Goal: Use online tool/utility: Utilize a website feature to perform a specific function

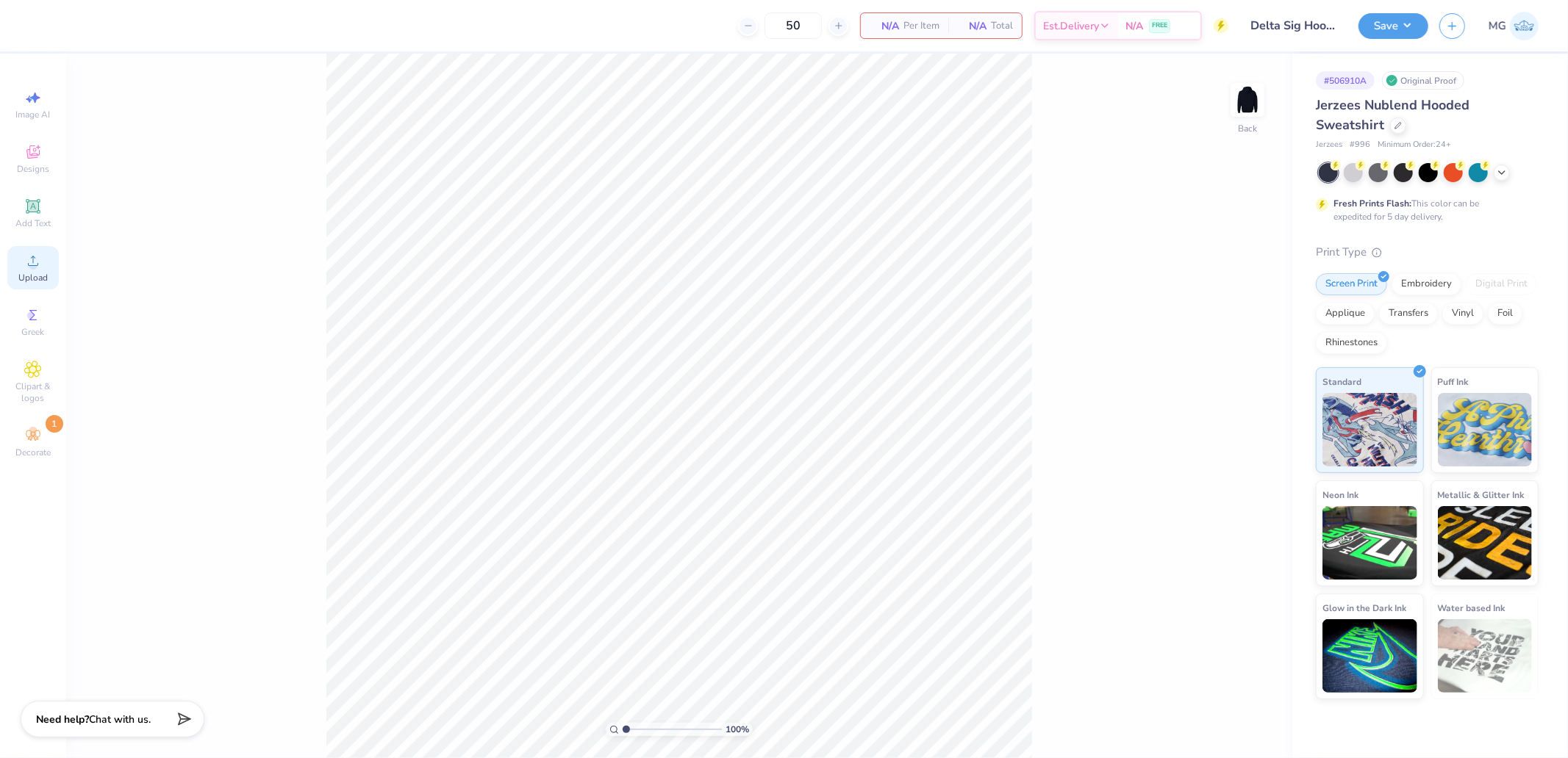
click at [51, 269] on div "Upload" at bounding box center [33, 268] width 51 height 43
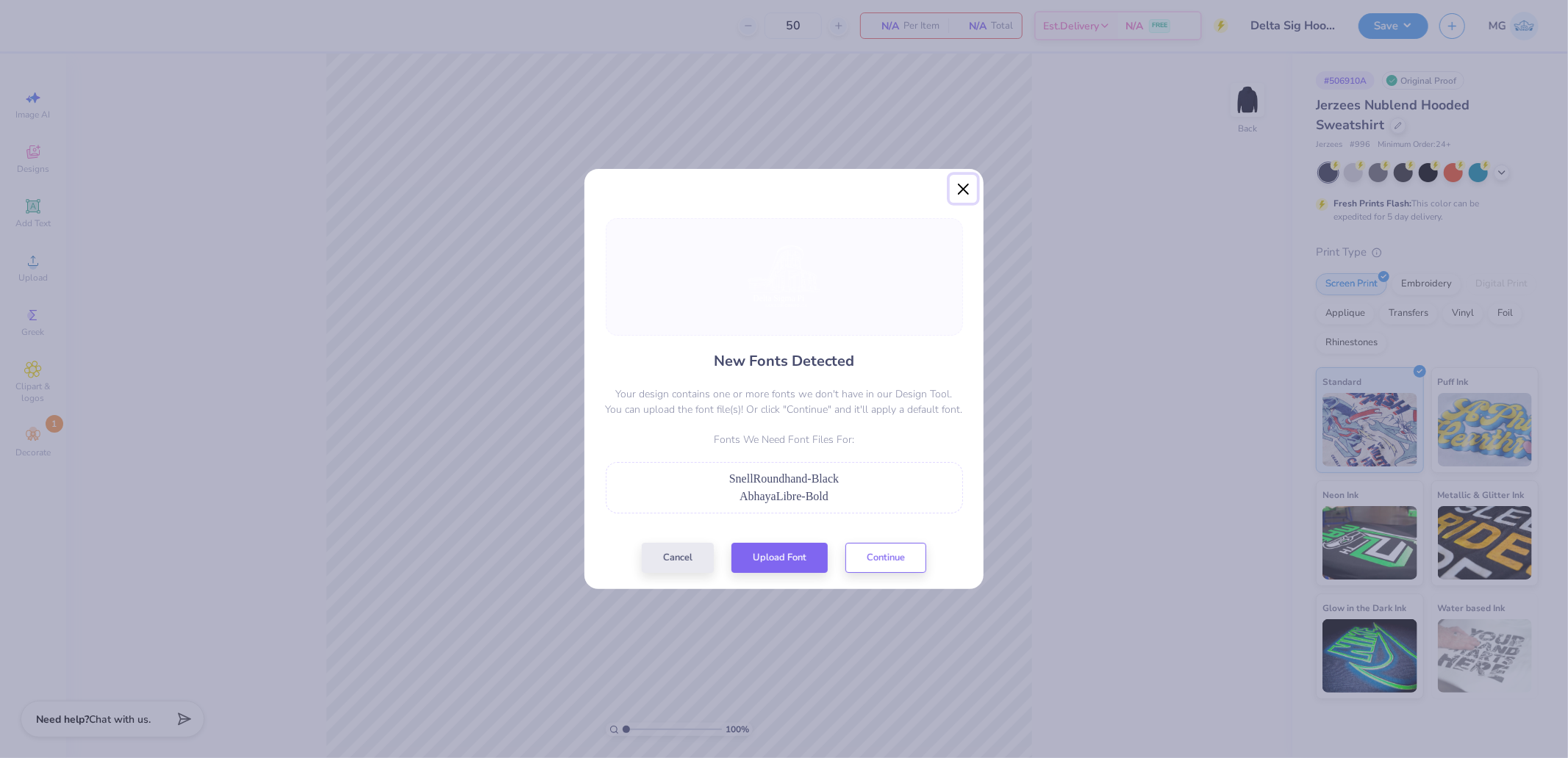
click at [957, 187] on button "Close" at bounding box center [963, 189] width 28 height 28
click at [960, 186] on button "Close" at bounding box center [963, 189] width 28 height 28
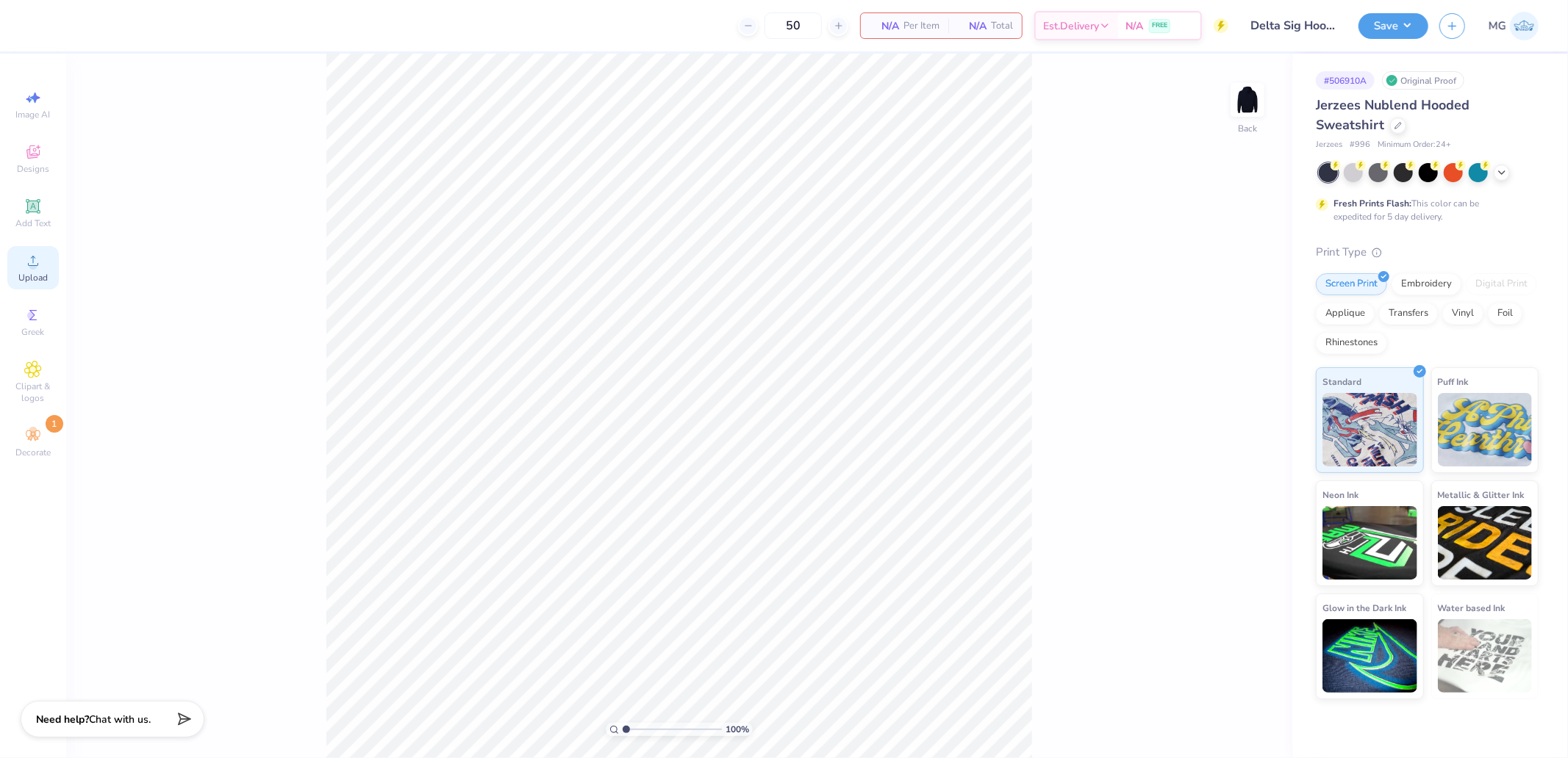
click at [32, 255] on icon at bounding box center [33, 261] width 17 height 17
click at [1217, 84] on div "100 % Back" at bounding box center [679, 405] width 1226 height 704
click at [1247, 97] on img at bounding box center [1247, 99] width 59 height 59
click at [35, 260] on icon at bounding box center [33, 261] width 17 height 17
click at [33, 223] on span "Add Text" at bounding box center [33, 223] width 36 height 12
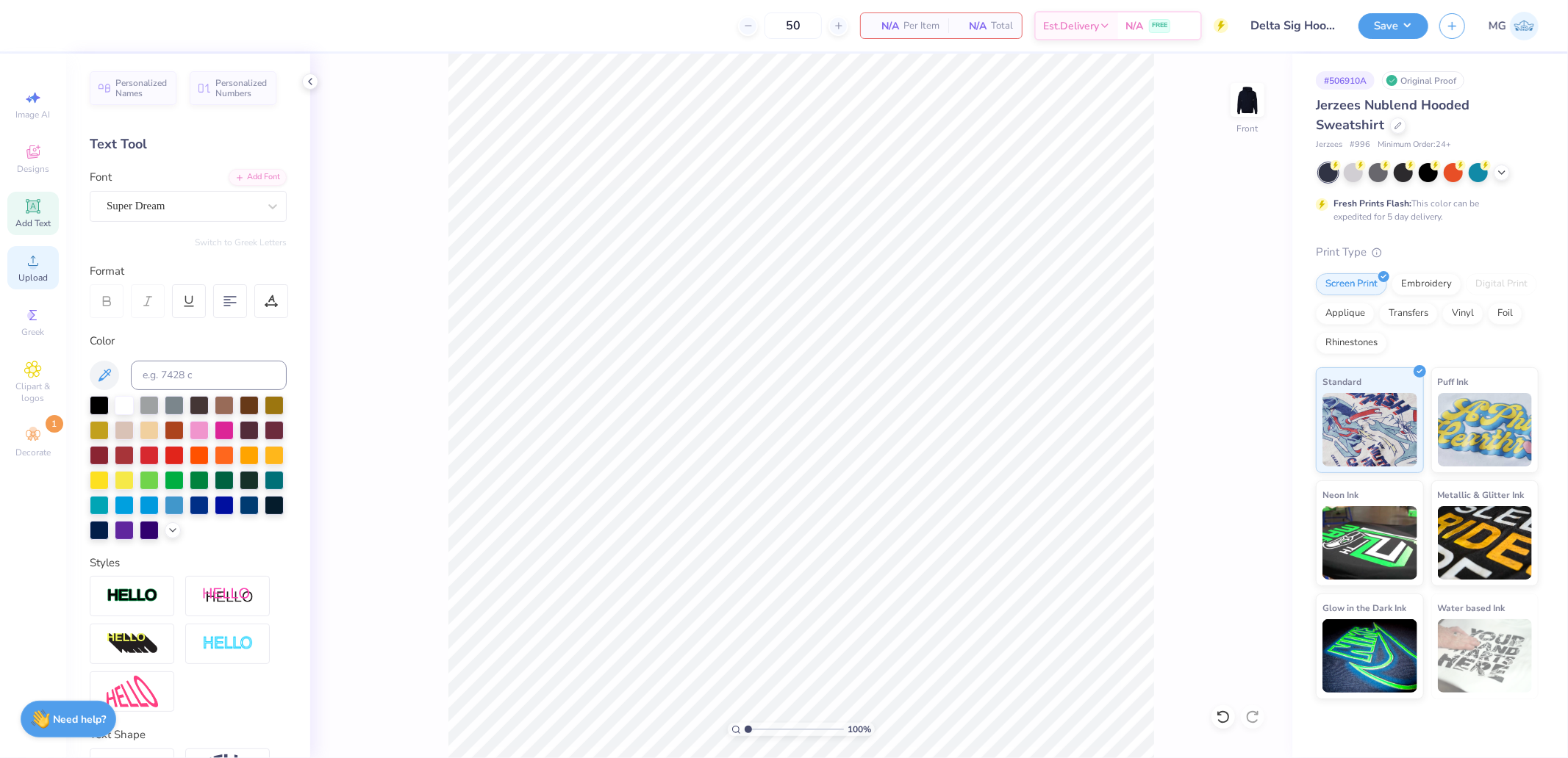
click at [45, 272] on div "Upload" at bounding box center [33, 268] width 51 height 43
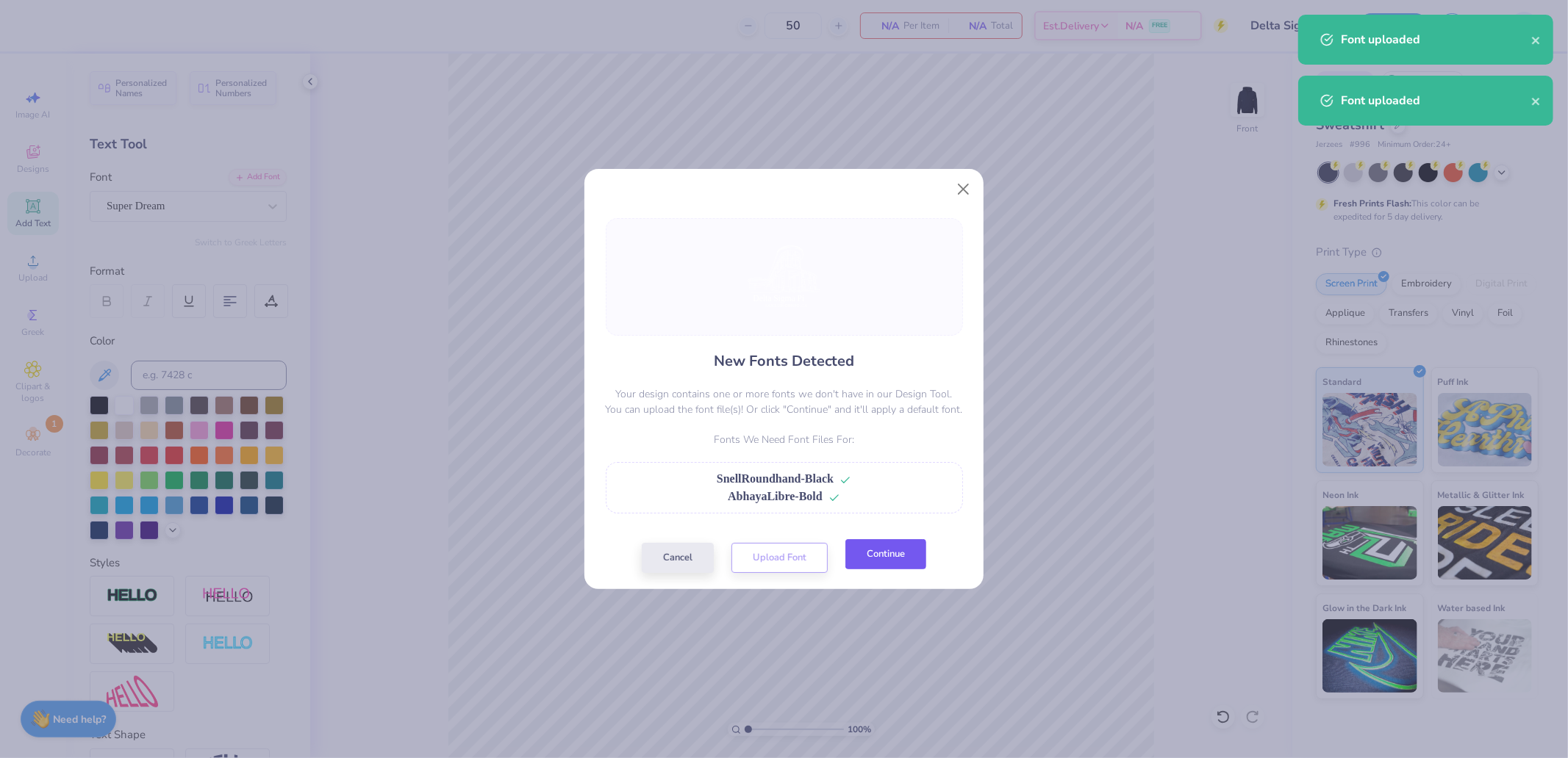
click at [884, 555] on button "Continue" at bounding box center [886, 554] width 81 height 30
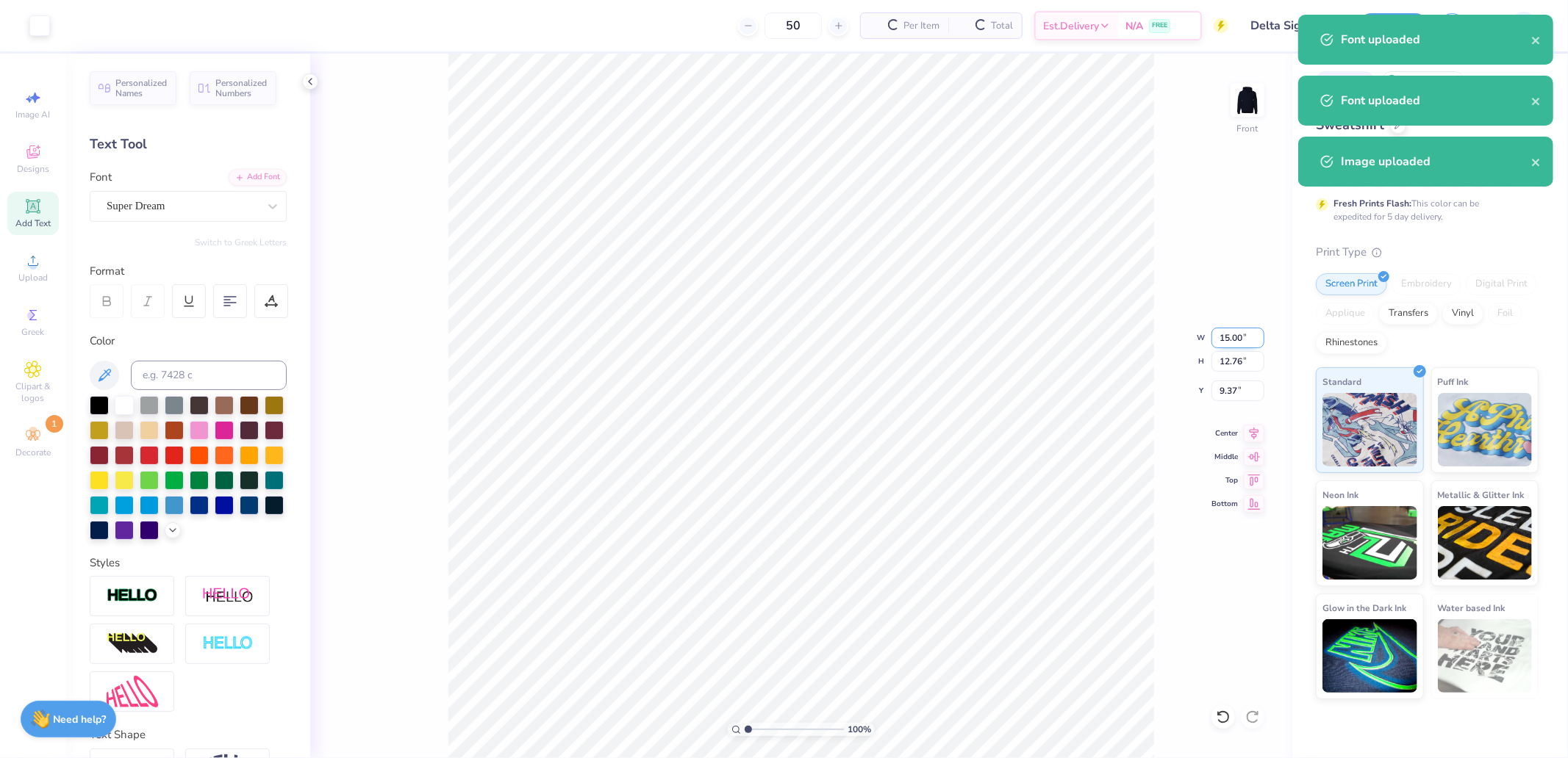
click at [1242, 330] on input "15.00" at bounding box center [1237, 337] width 53 height 20
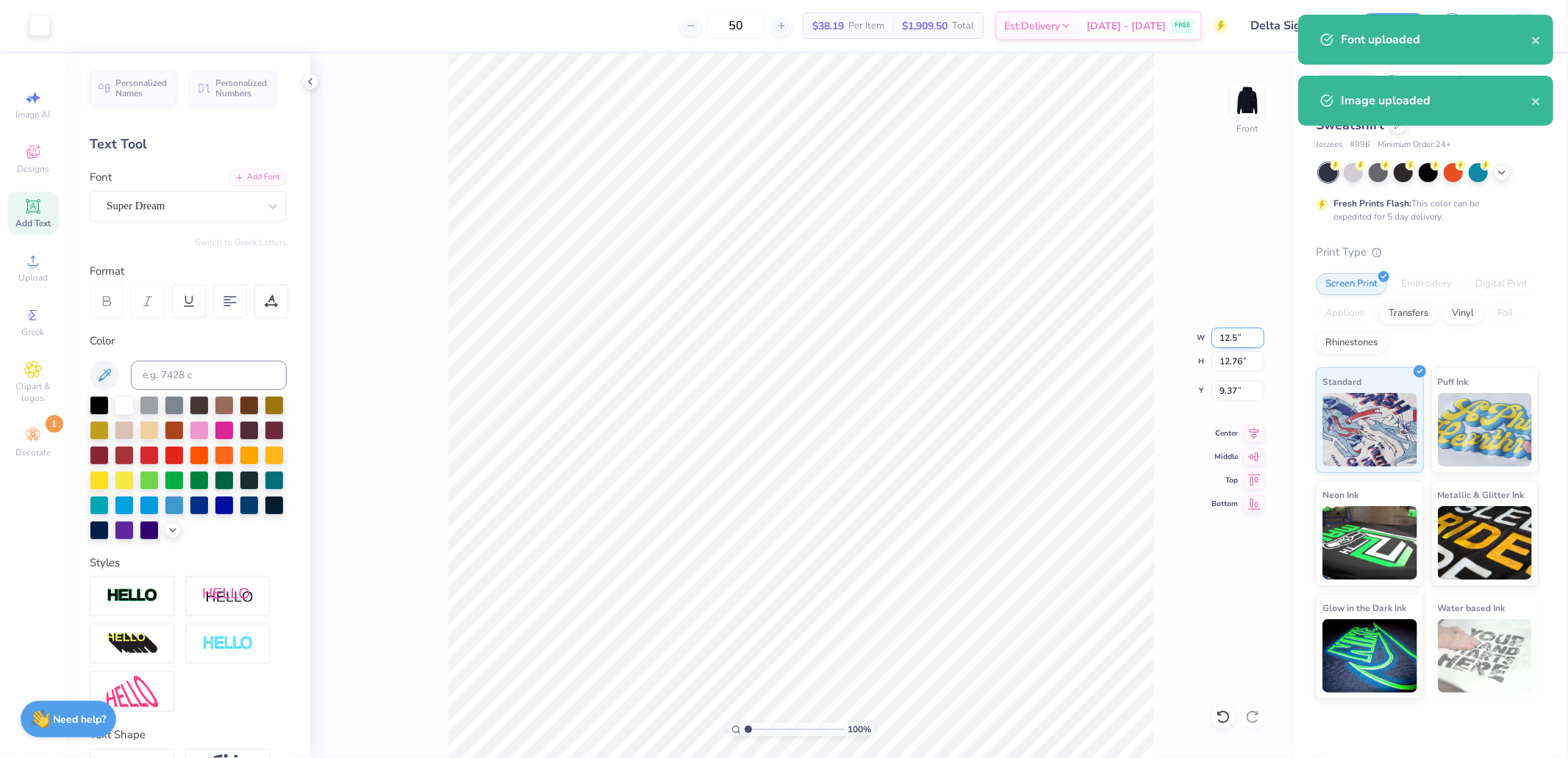
type input "12.50"
type input "10.63"
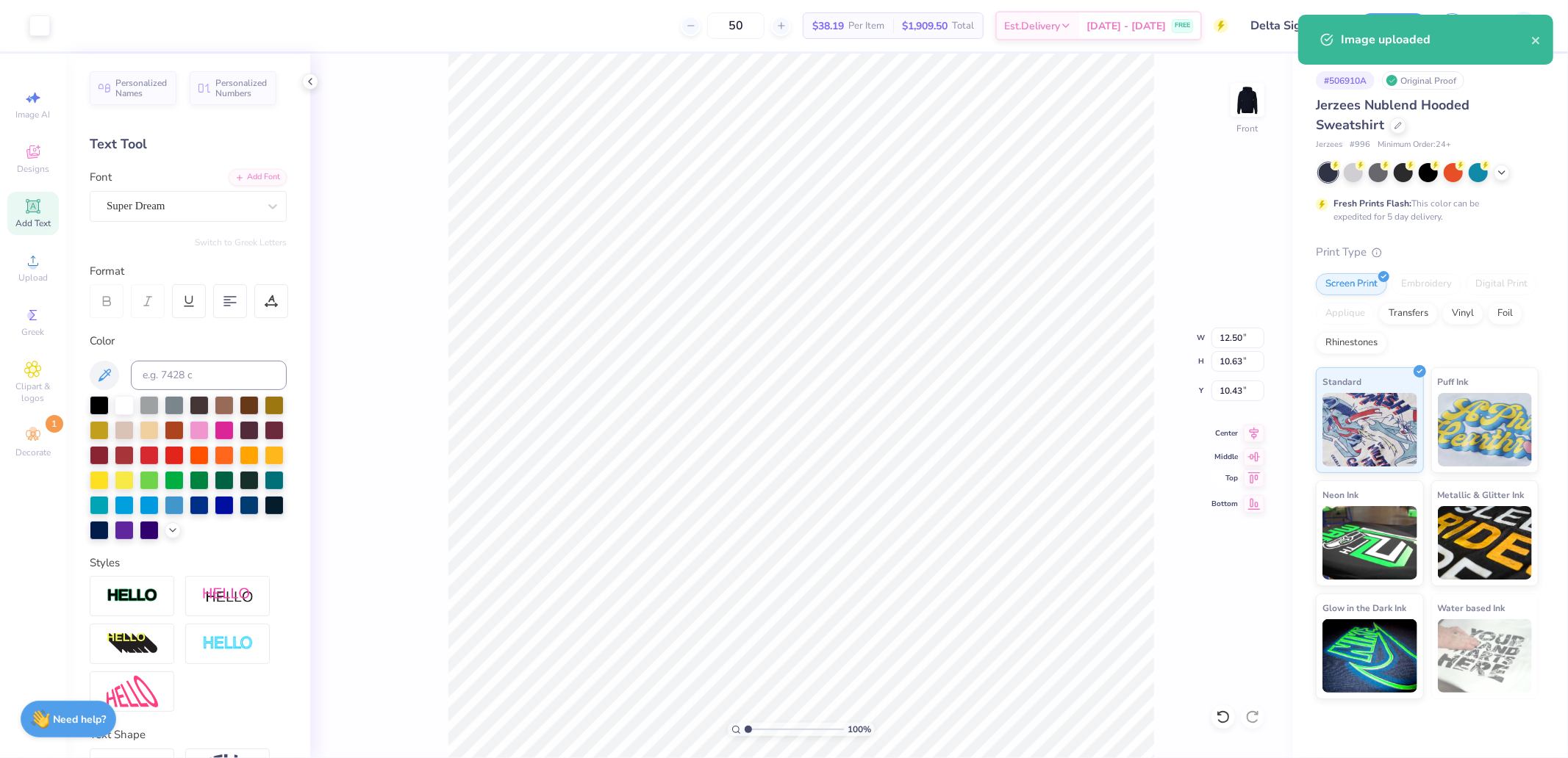
click at [1251, 484] on icon at bounding box center [1254, 478] width 20 height 17
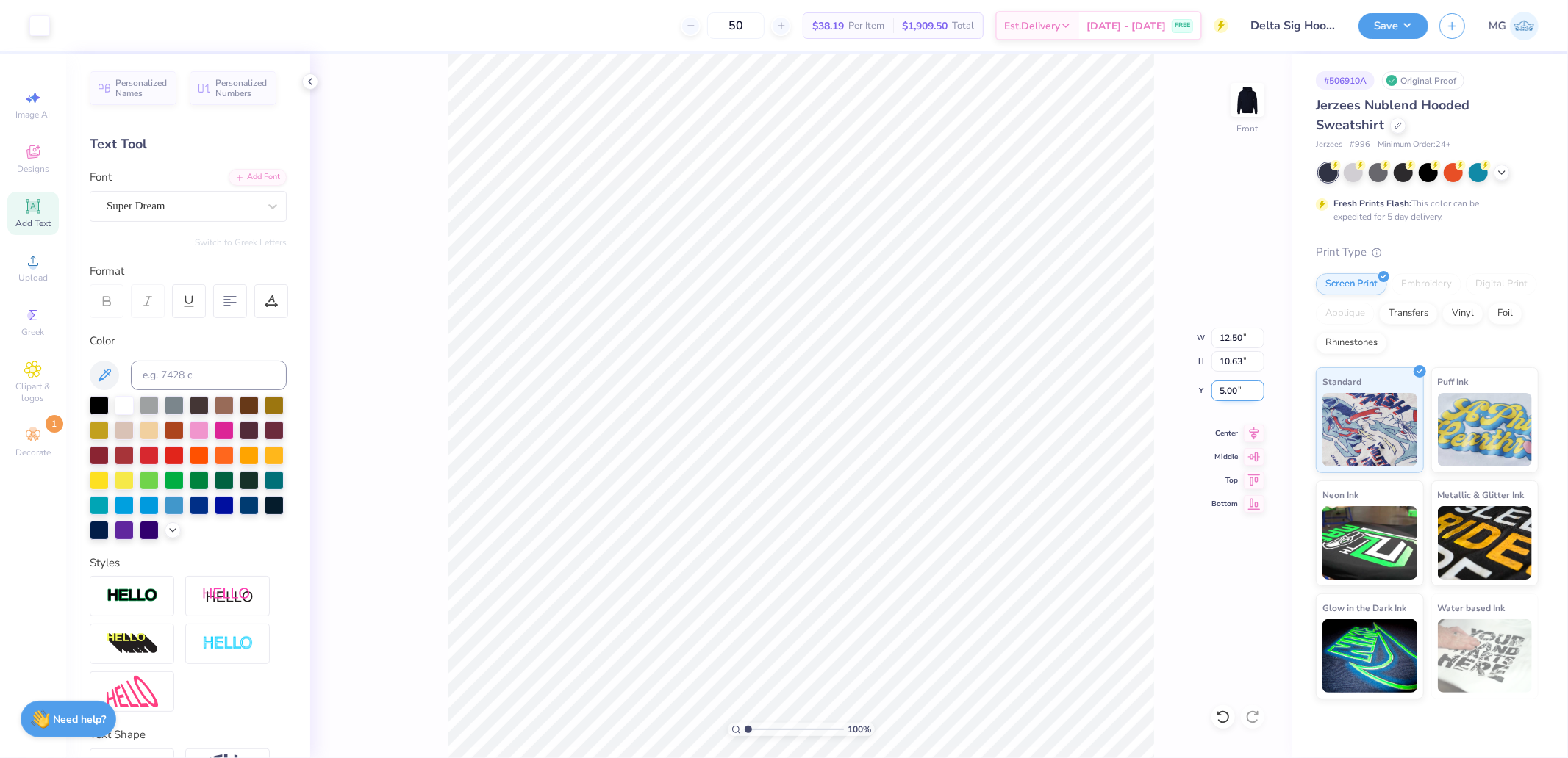
click at [1237, 391] on input "5.00" at bounding box center [1237, 390] width 53 height 20
type input "6.00"
click at [1247, 98] on img at bounding box center [1247, 99] width 59 height 59
click at [32, 215] on icon at bounding box center [33, 206] width 17 height 17
click at [173, 207] on div "Super Dream" at bounding box center [182, 206] width 154 height 23
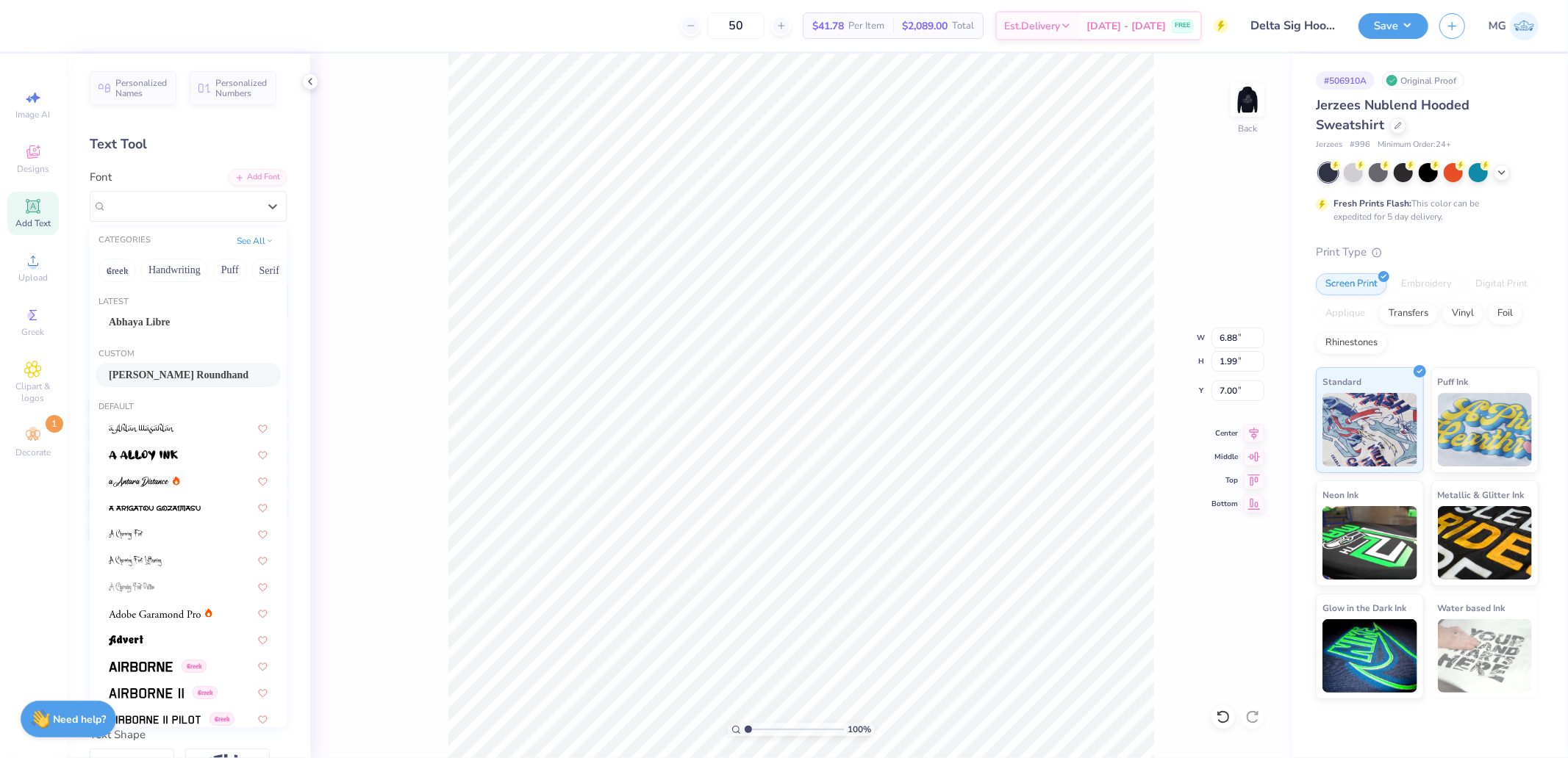
click at [148, 373] on span "[PERSON_NAME] Roundhand" at bounding box center [178, 375] width 140 height 15
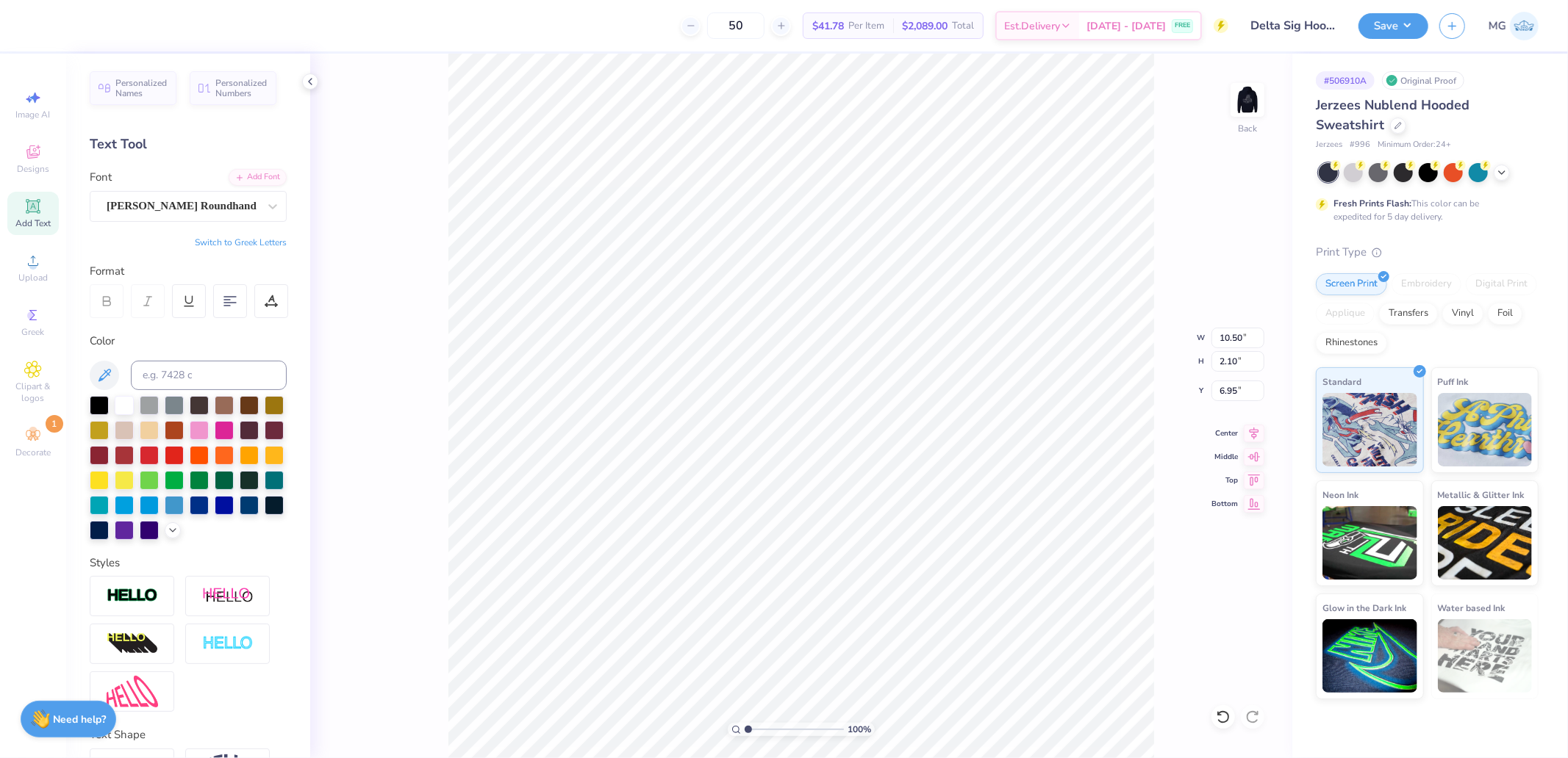
type input "10.50"
type input "2.10"
type input "6.95"
paste textarea "Delta Sigma Pi"
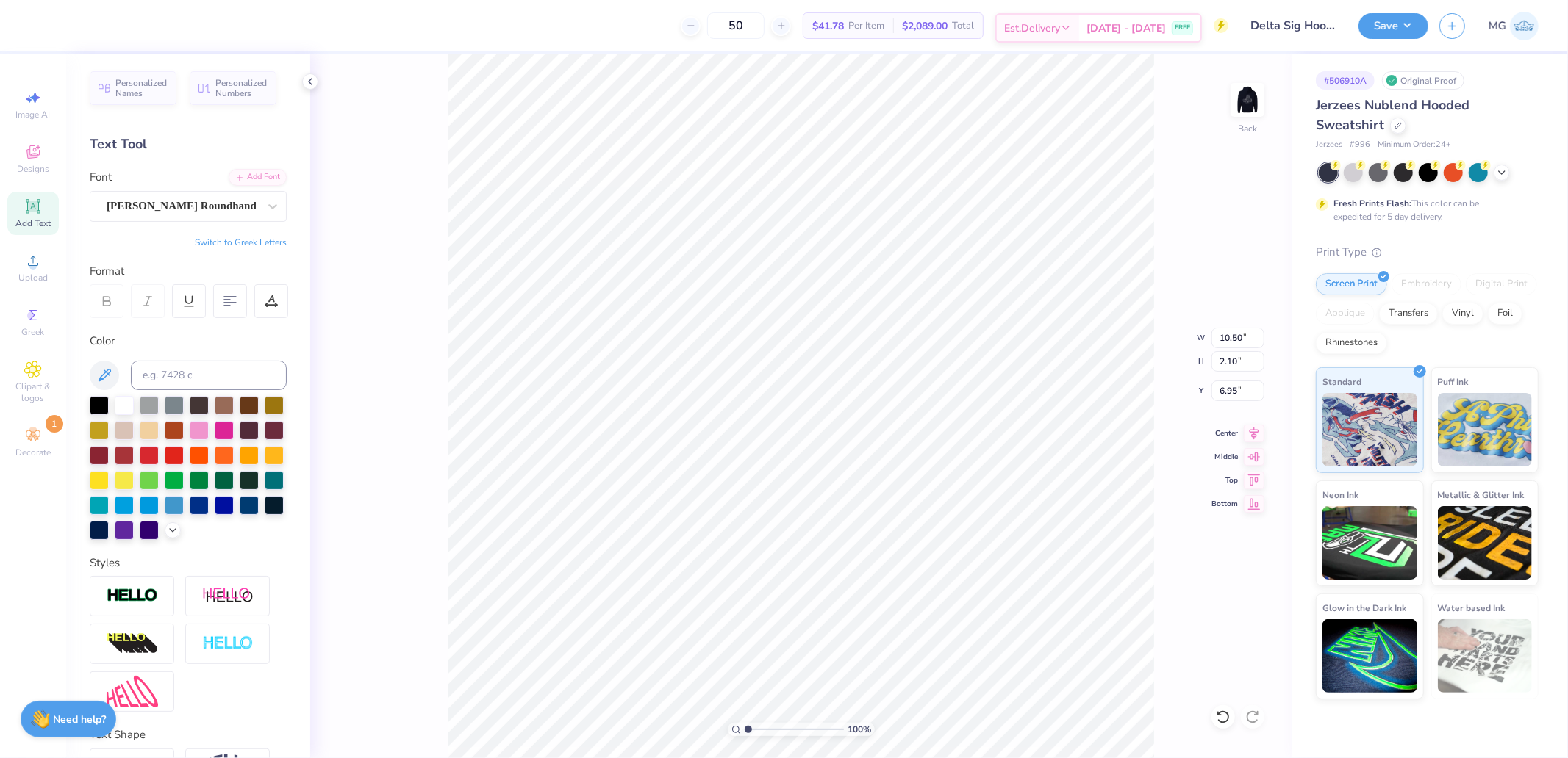
type textarea "Delta Sigma Pi"
click at [1235, 340] on input "14.66" at bounding box center [1237, 337] width 53 height 20
type input "5.00"
type input "0.73"
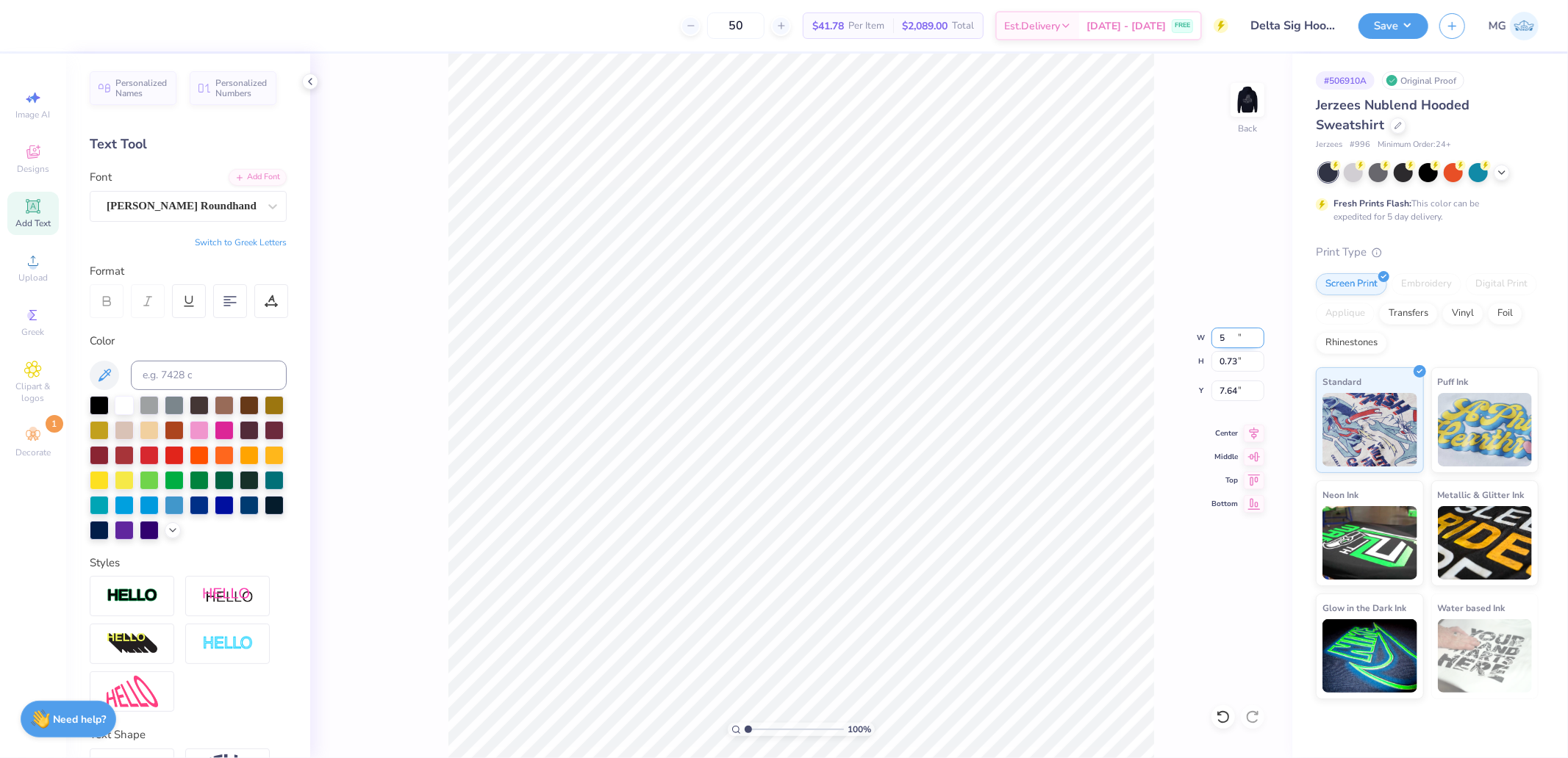
type input "7.64"
type input "7.00"
type input "1.02"
click at [1261, 484] on icon at bounding box center [1254, 478] width 20 height 17
click at [1238, 394] on input "0.50" at bounding box center [1237, 390] width 53 height 20
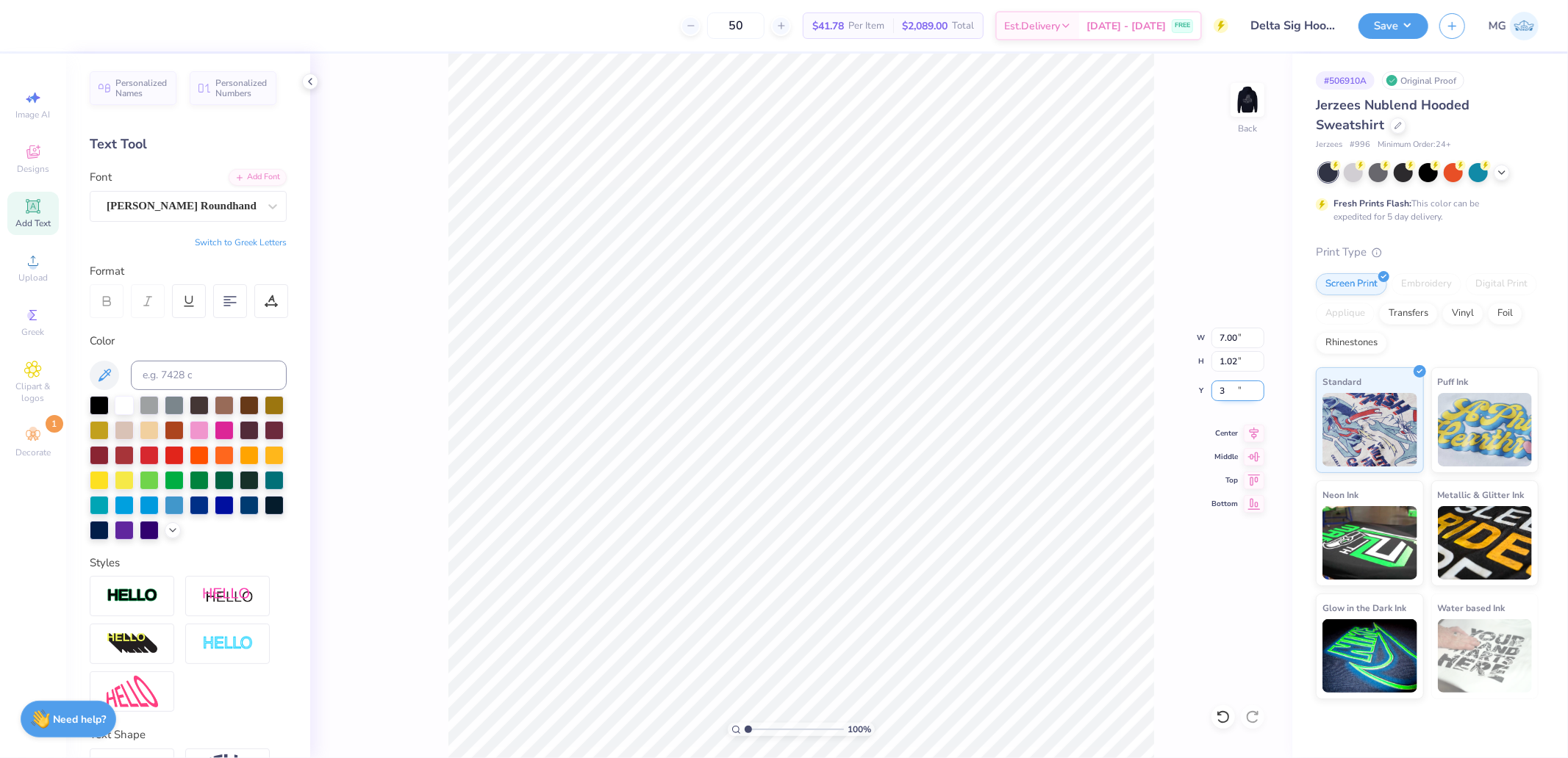
type input "3.00"
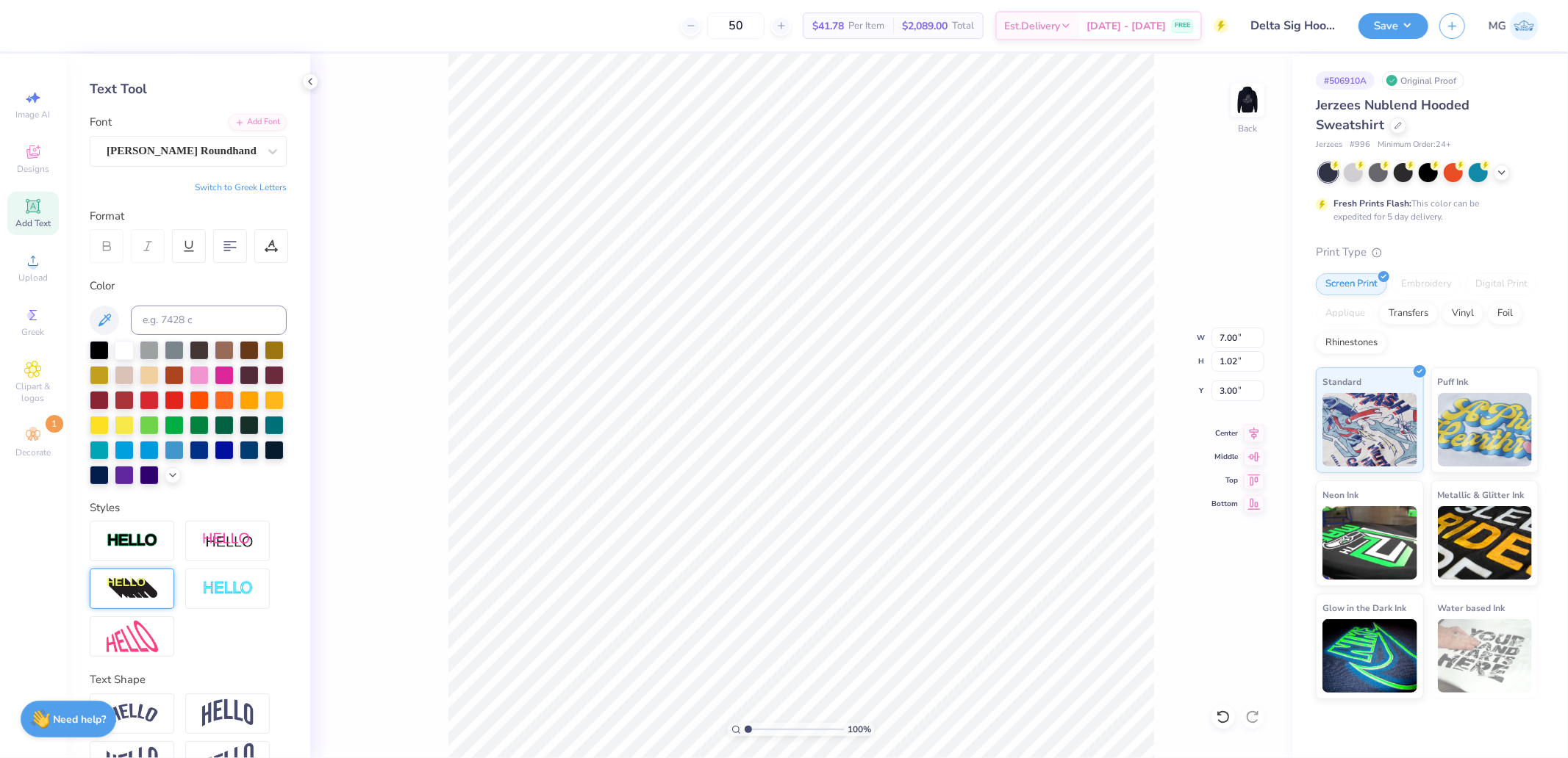
scroll to position [82, 0]
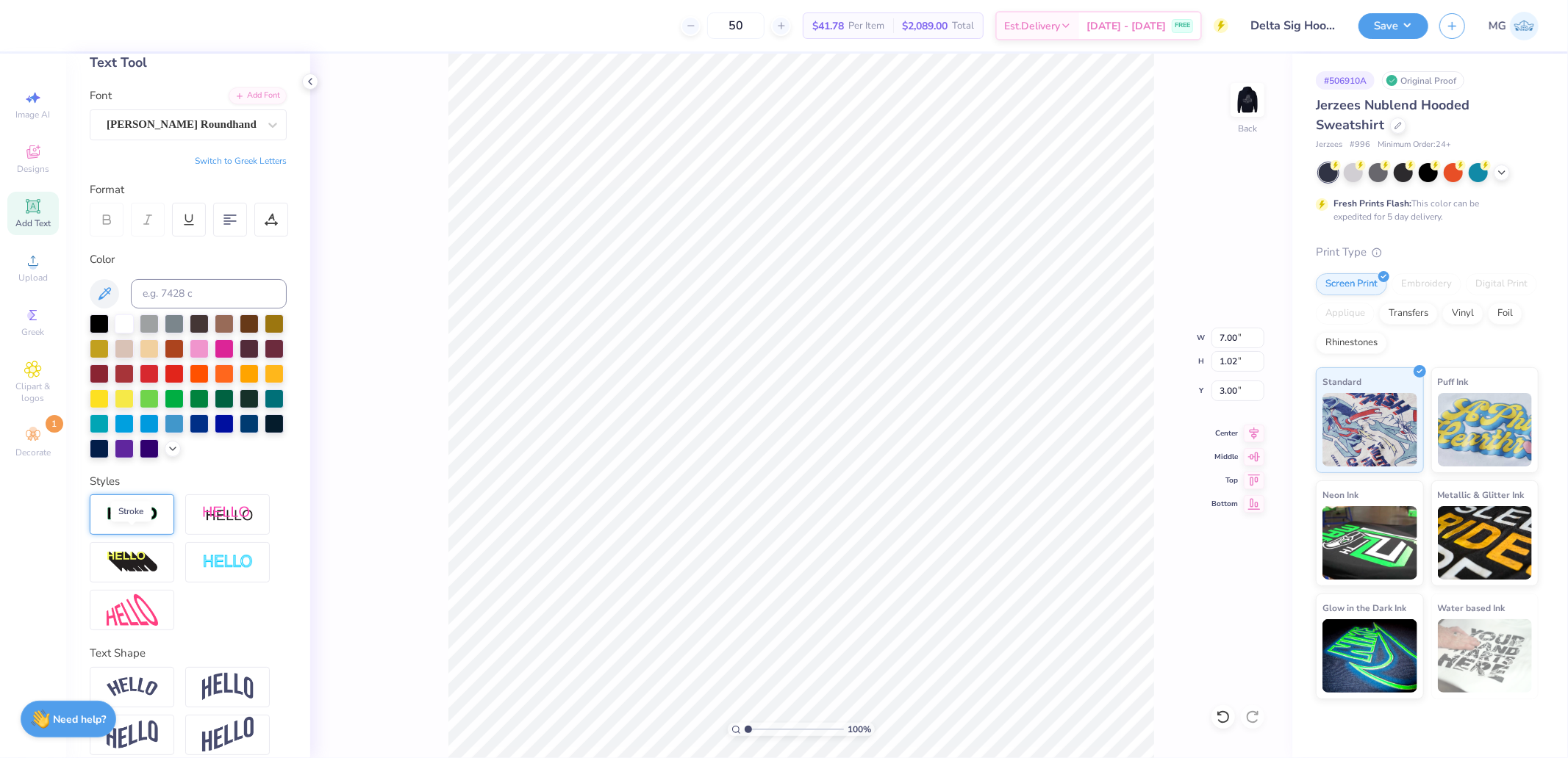
click at [141, 523] on img at bounding box center [132, 515] width 51 height 17
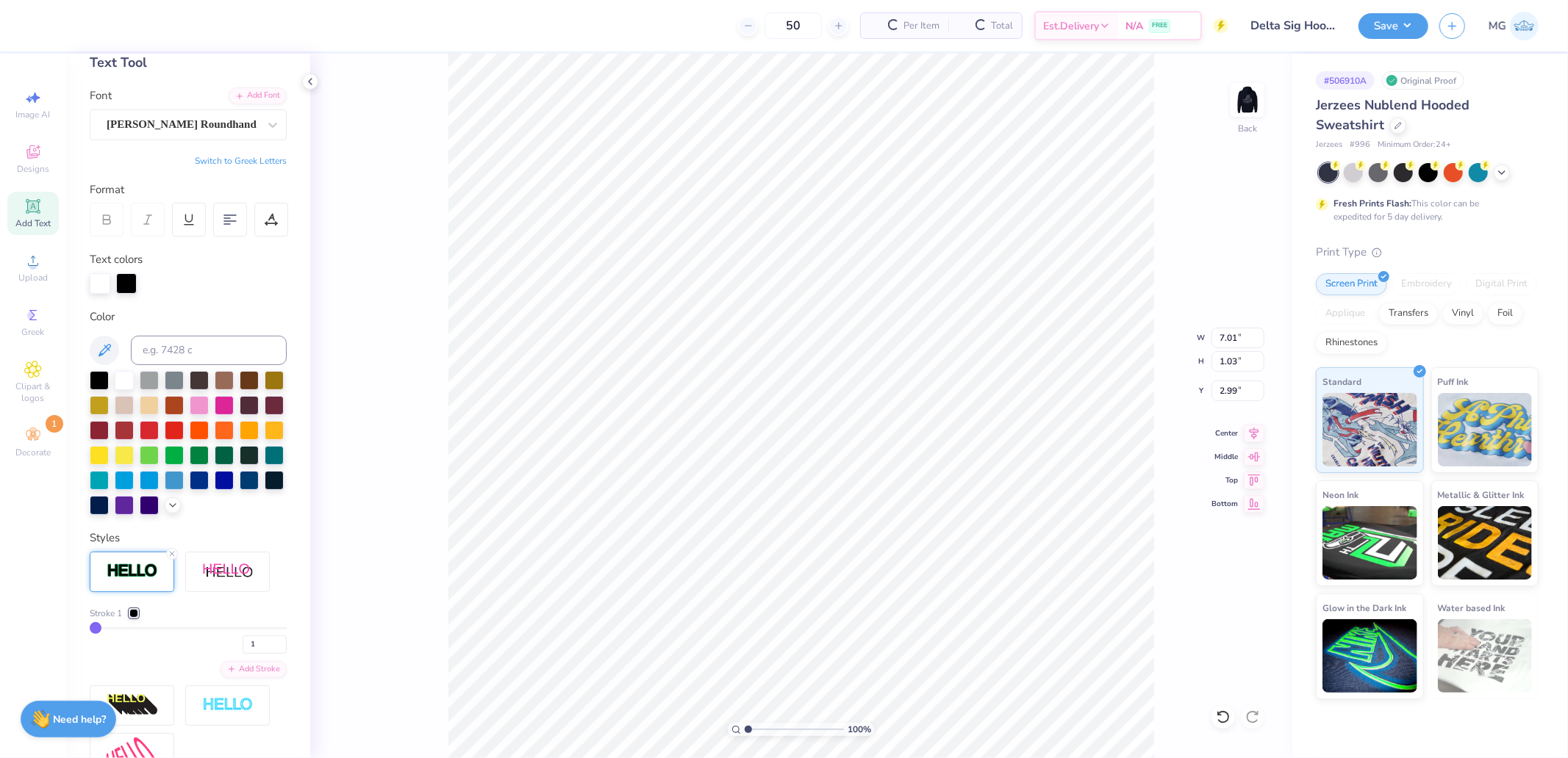
type input "7.01"
type input "1.03"
type input "2.99"
click at [138, 629] on div "Stroke 1 1 Add Stroke" at bounding box center [188, 663] width 197 height 222
click at [137, 617] on div at bounding box center [133, 613] width 9 height 9
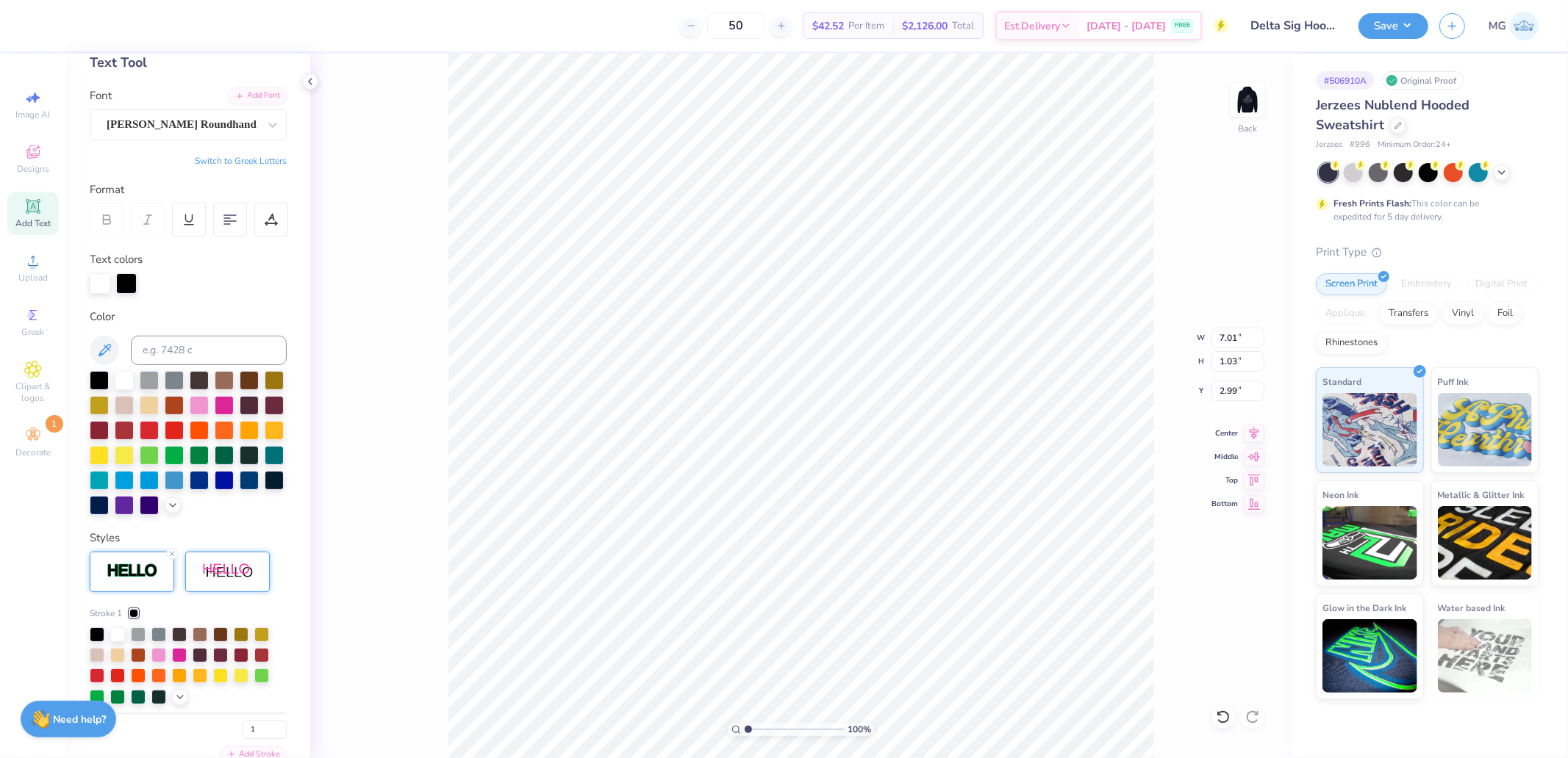
click at [114, 642] on div at bounding box center [117, 634] width 14 height 14
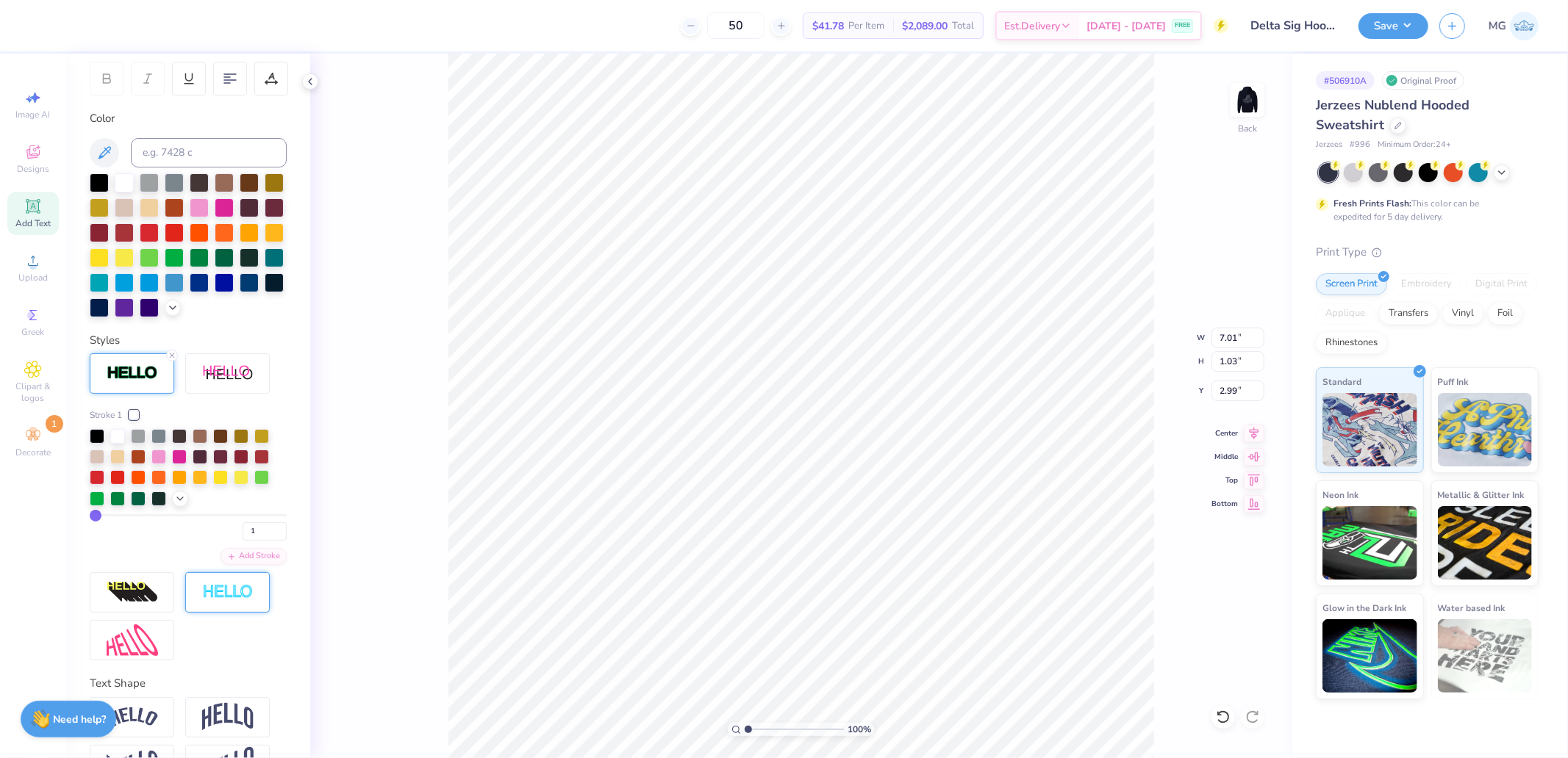
scroll to position [292, 0]
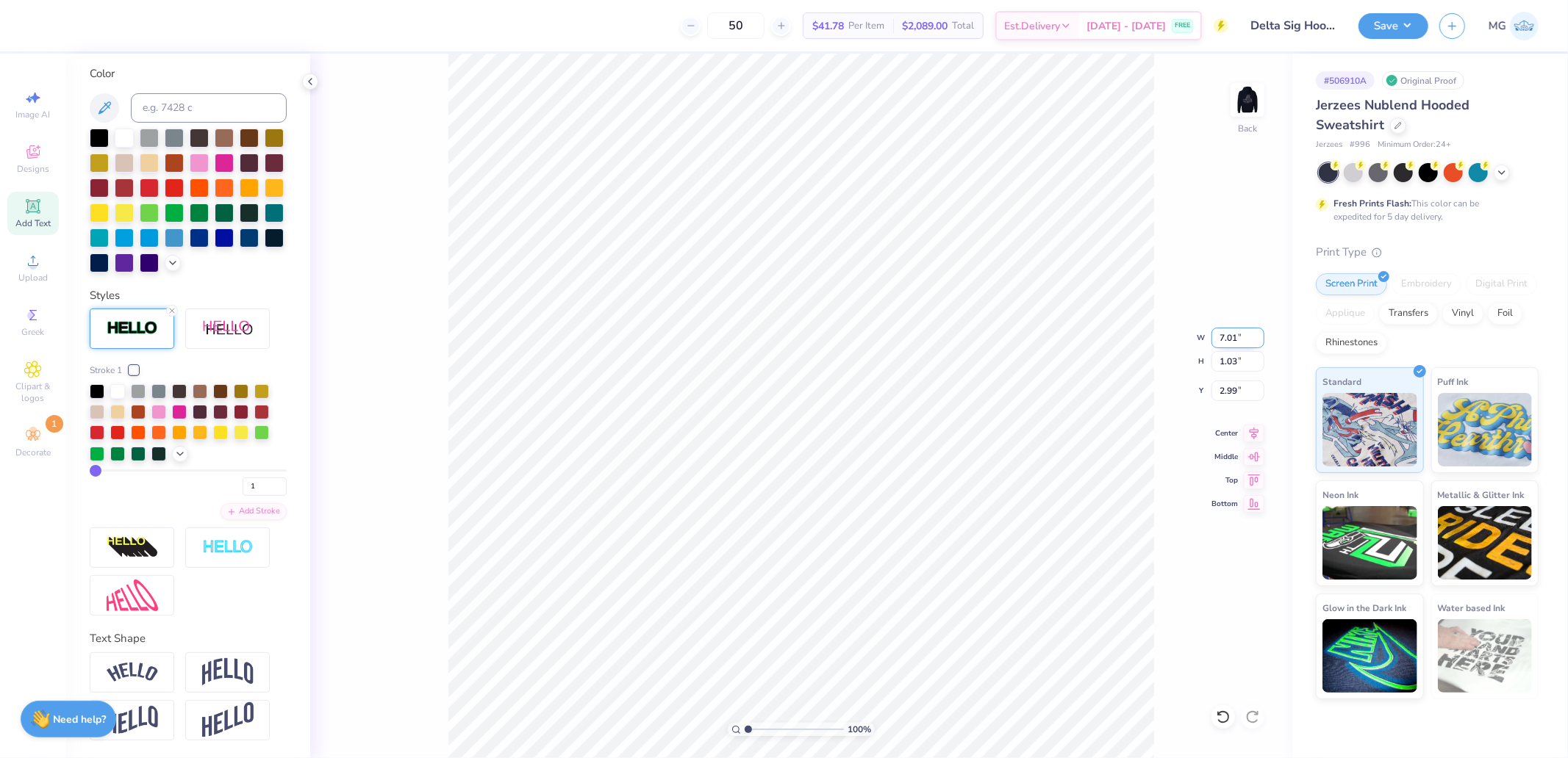
click at [1240, 339] on input "7.01" at bounding box center [1237, 337] width 53 height 20
type input "7.00"
click at [1251, 433] on icon at bounding box center [1254, 431] width 20 height 17
click at [1253, 97] on img at bounding box center [1247, 99] width 59 height 59
